Goal: Information Seeking & Learning: Find specific fact

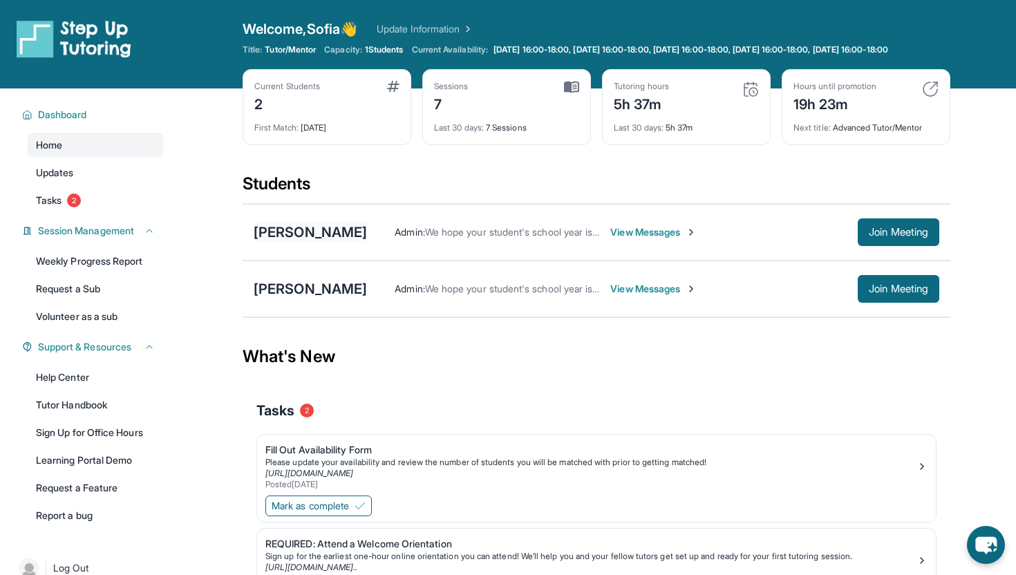
click at [320, 242] on div "[PERSON_NAME]" at bounding box center [310, 232] width 113 height 19
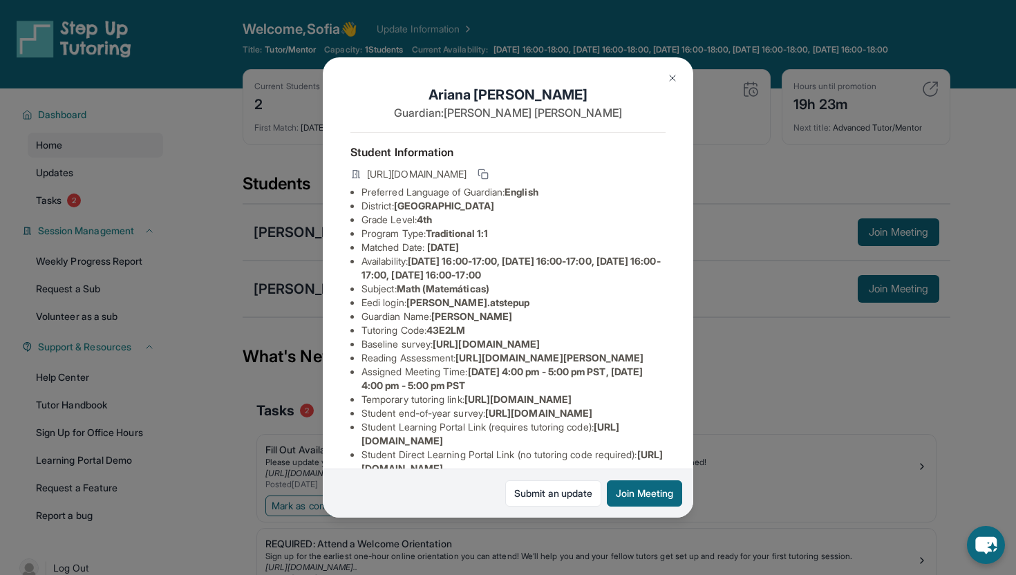
click at [668, 82] on img at bounding box center [672, 78] width 11 height 11
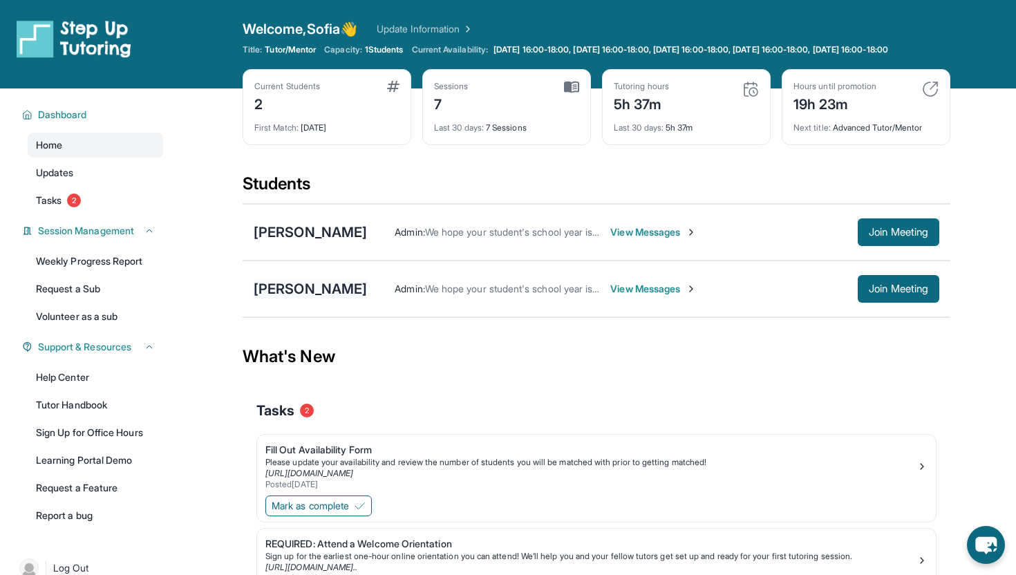
click at [346, 299] on div "[PERSON_NAME]" at bounding box center [310, 288] width 113 height 19
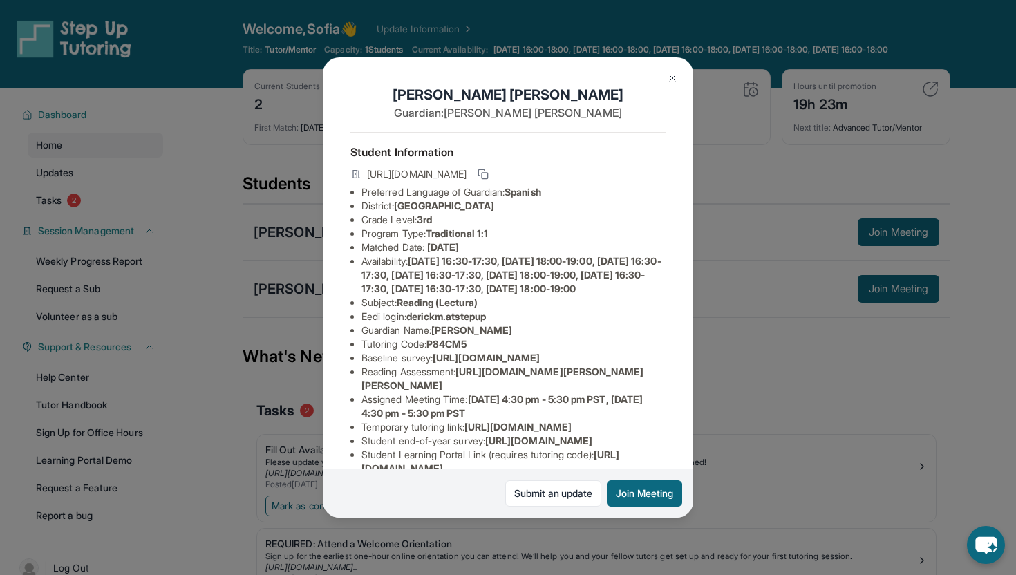
click at [674, 73] on img at bounding box center [672, 78] width 11 height 11
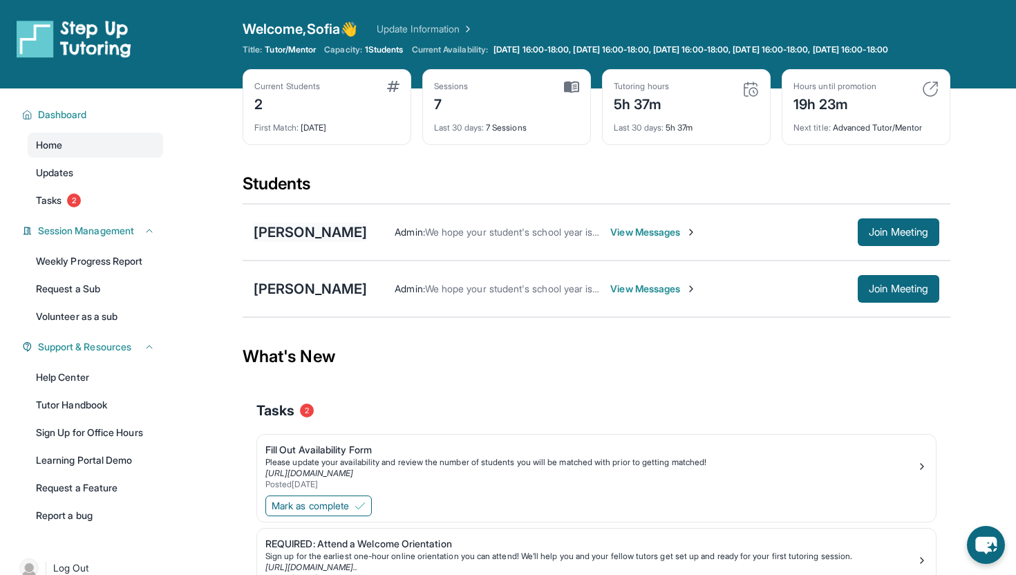
click at [331, 237] on div "[PERSON_NAME]" at bounding box center [310, 232] width 113 height 19
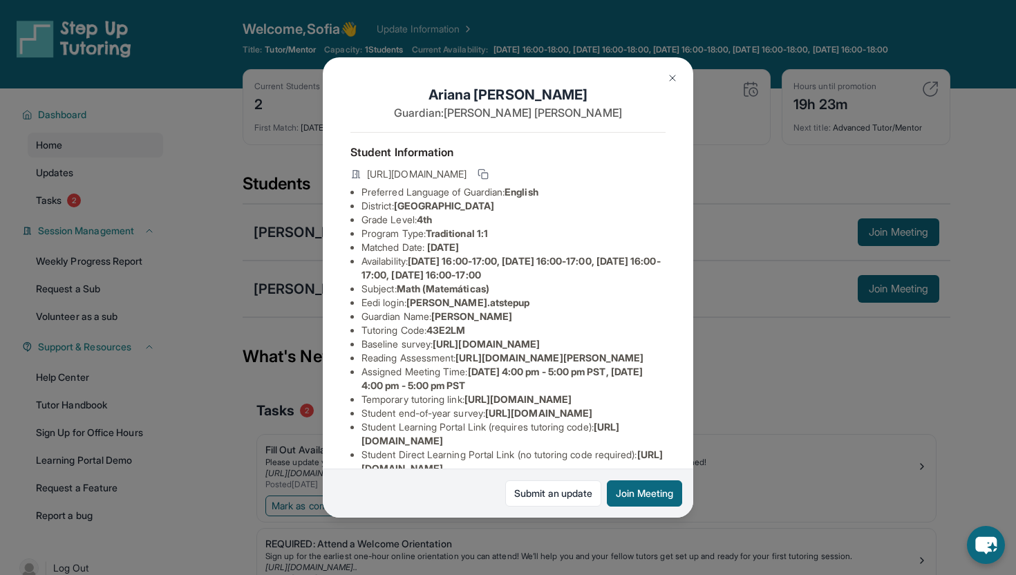
click at [672, 76] on img at bounding box center [672, 78] width 11 height 11
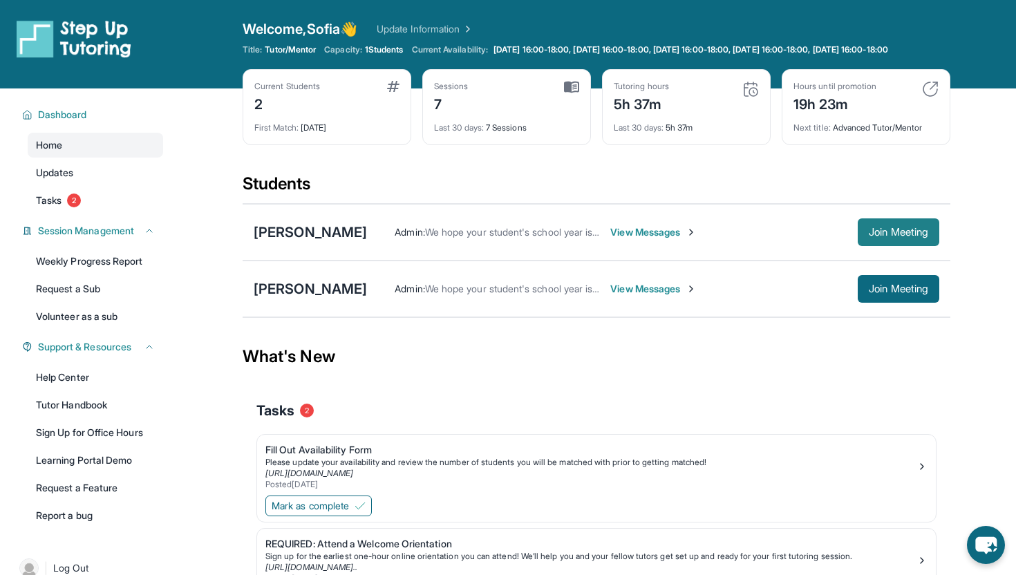
click at [903, 236] on span "Join Meeting" at bounding box center [898, 232] width 59 height 8
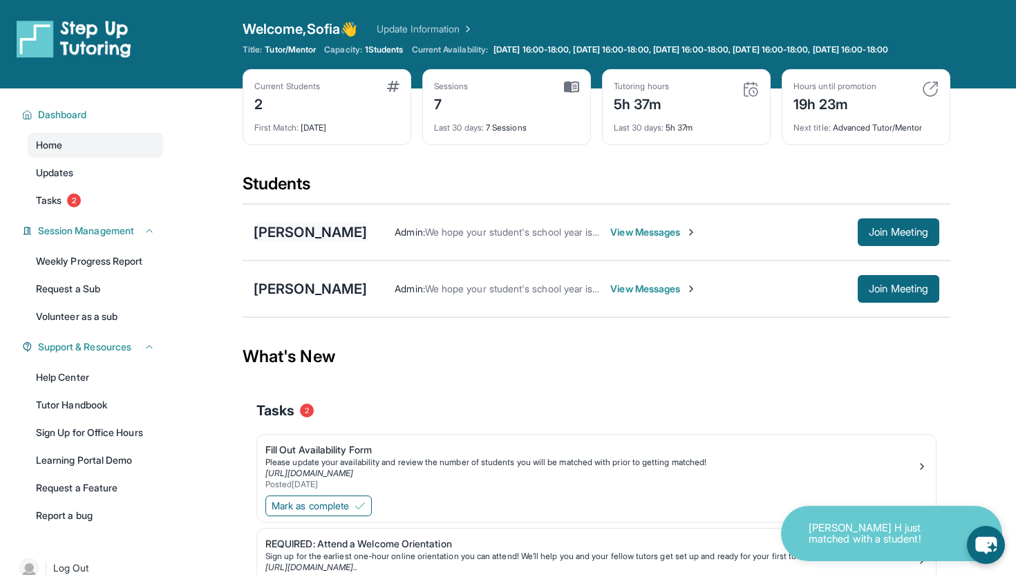
click at [319, 242] on div "[PERSON_NAME]" at bounding box center [310, 232] width 113 height 19
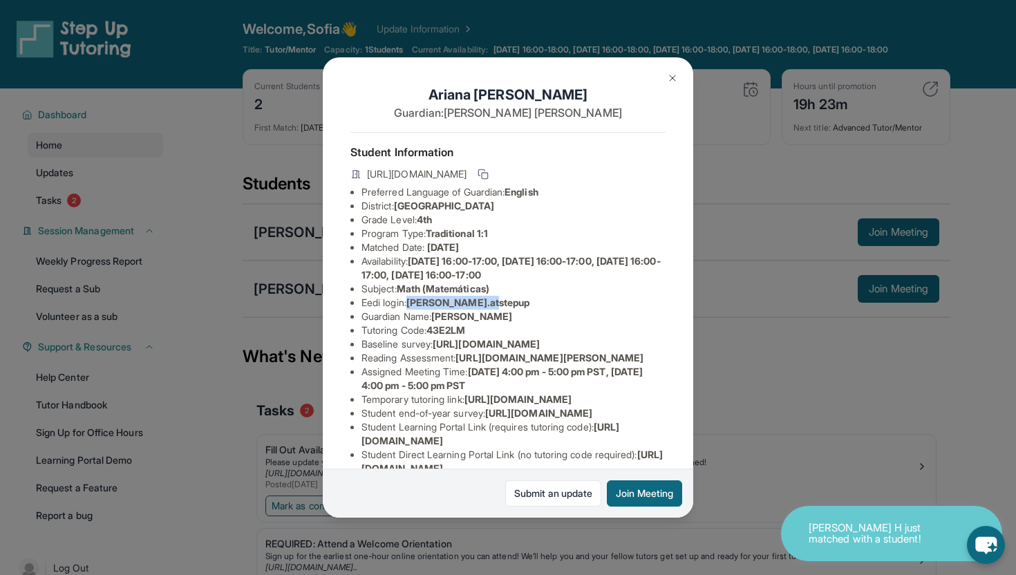
drag, startPoint x: 411, startPoint y: 304, endPoint x: 583, endPoint y: 302, distance: 172.8
click at [583, 302] on li "Eedi login : [PERSON_NAME].atstepup" at bounding box center [513, 303] width 304 height 14
copy span "[PERSON_NAME].atstepup"
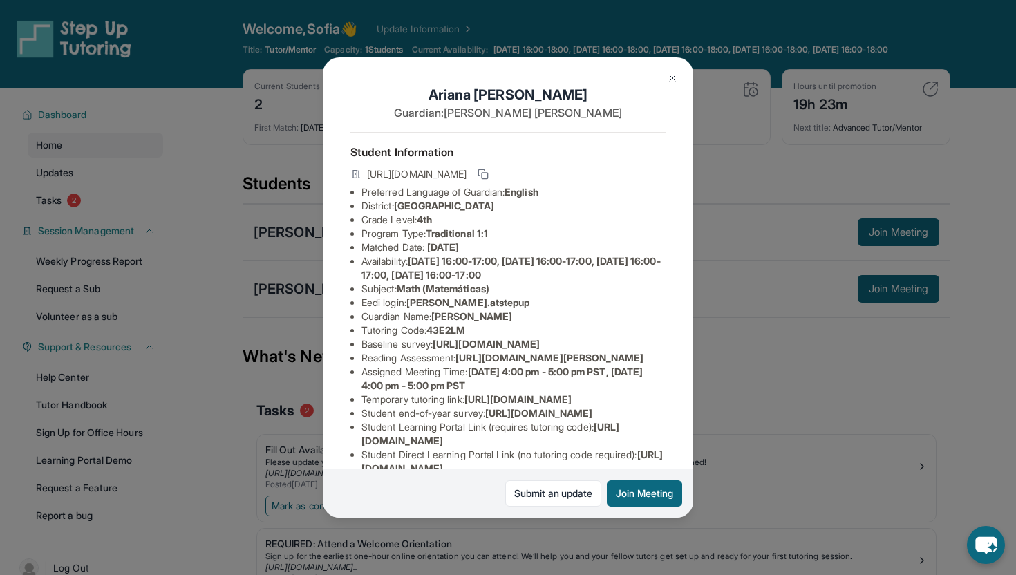
click at [549, 317] on li "Guardian Name : [PERSON_NAME]" at bounding box center [513, 317] width 304 height 14
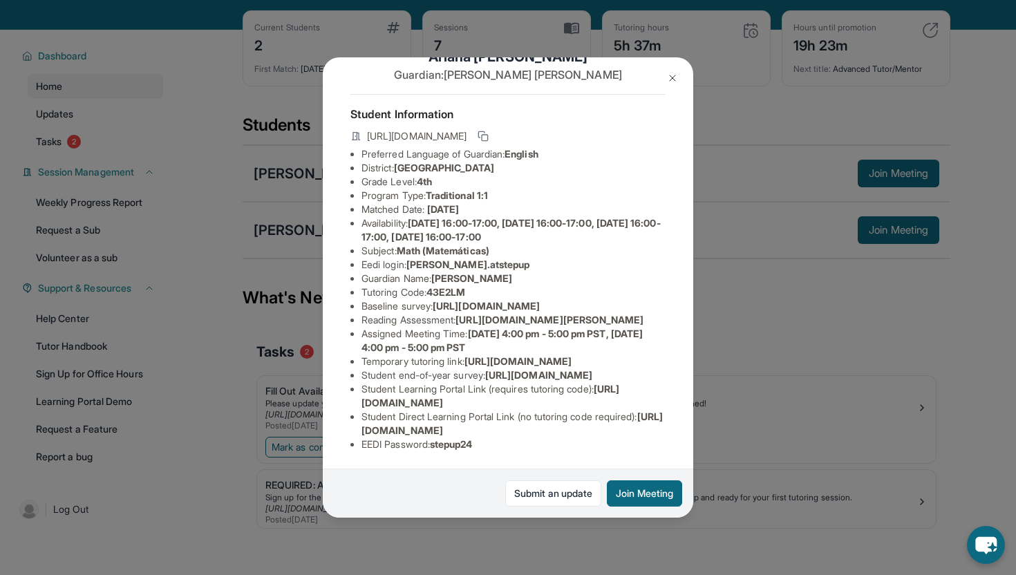
scroll to position [66, 0]
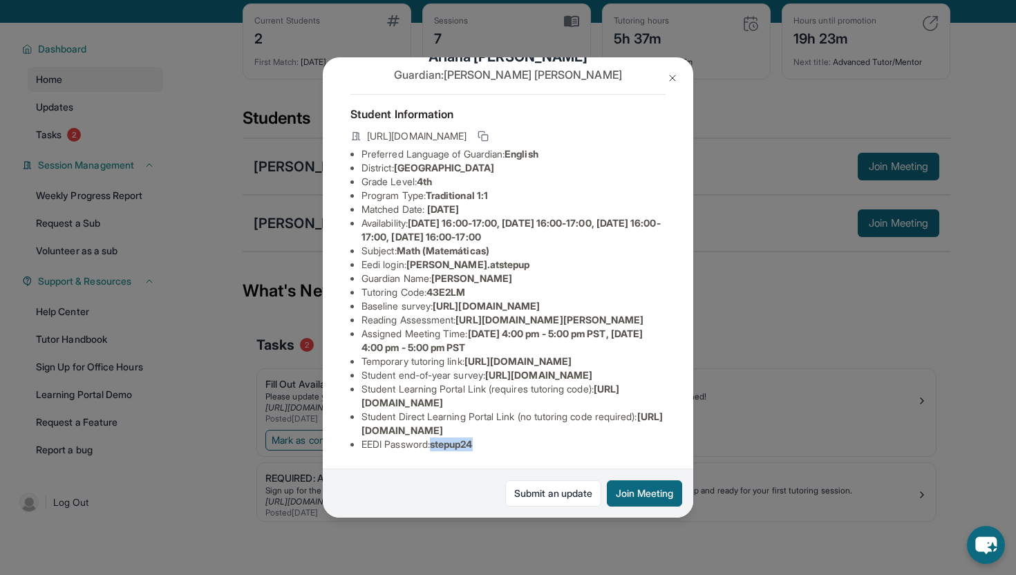
drag, startPoint x: 437, startPoint y: 446, endPoint x: 518, endPoint y: 446, distance: 80.9
click at [518, 446] on li "EEDI Password : stepup24" at bounding box center [513, 444] width 304 height 14
copy span "stepup24"
